Goal: Information Seeking & Learning: Learn about a topic

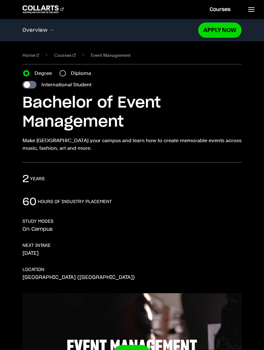
click at [77, 70] on label "Diploma" at bounding box center [83, 73] width 24 height 8
click at [66, 70] on input "Diploma" at bounding box center [63, 73] width 6 height 6
radio input "true"
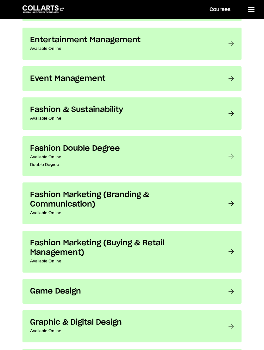
scroll to position [494, 0]
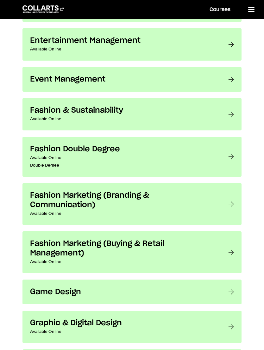
click at [206, 41] on h3 "Entertainment Management" at bounding box center [123, 41] width 186 height 10
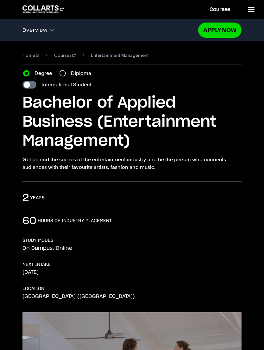
click at [74, 75] on label "Diploma" at bounding box center [83, 73] width 24 height 8
click at [66, 75] on input "Diploma" at bounding box center [63, 73] width 6 height 6
radio input "true"
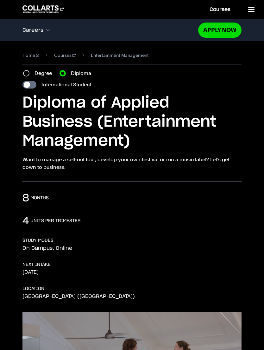
click at [180, 1] on header "Courses Collarts Online Study 100% online About Us History & Values Strategic P…" at bounding box center [132, 9] width 264 height 19
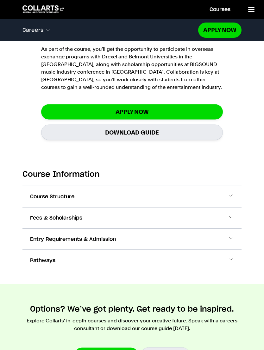
scroll to position [804, 0]
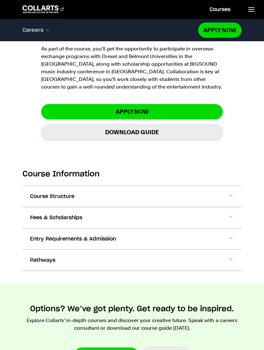
click at [231, 216] on span at bounding box center [231, 217] width 6 height 8
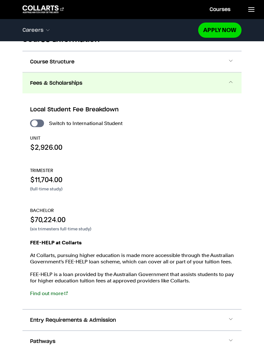
scroll to position [939, 0]
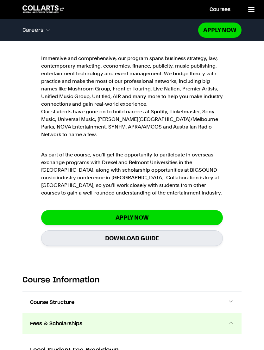
click at [206, 298] on button "Course Structure" at bounding box center [132, 302] width 219 height 21
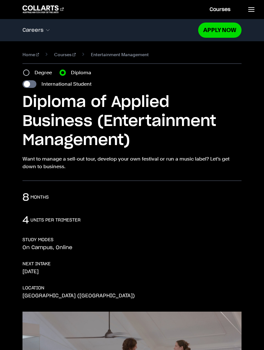
scroll to position [0, 0]
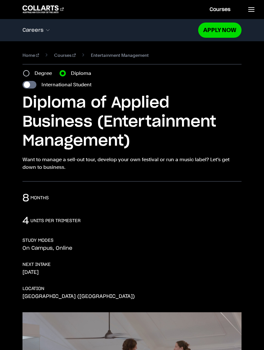
click at [47, 71] on label "Degree" at bounding box center [45, 73] width 21 height 8
click at [29, 71] on input "Degree" at bounding box center [26, 73] width 6 height 6
radio input "true"
